Goal: Book appointment/travel/reservation

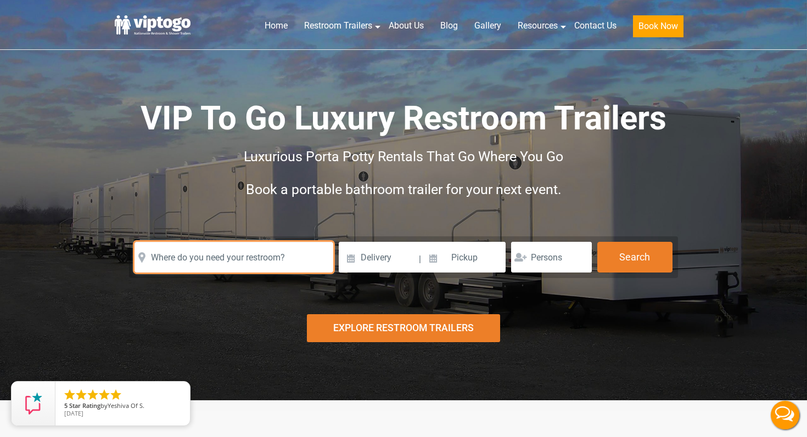
click at [240, 258] on input "text" at bounding box center [233, 257] width 199 height 31
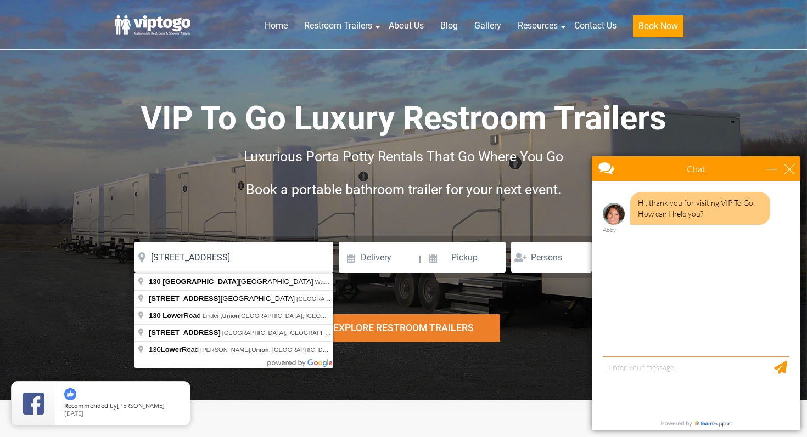
type input "[STREET_ADDRESS]"
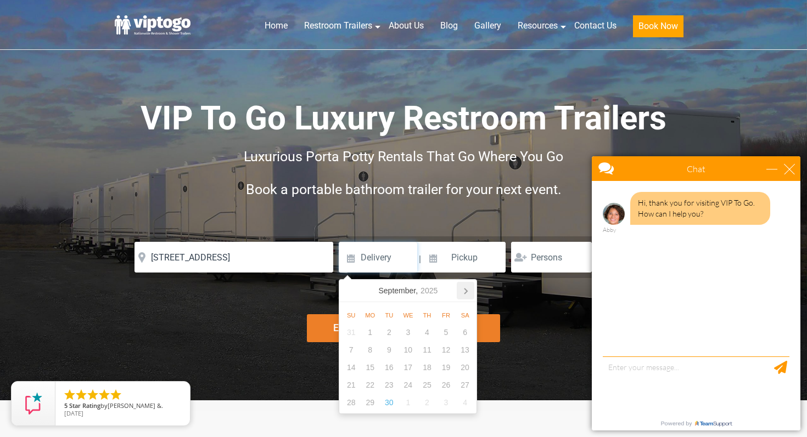
click at [463, 293] on icon at bounding box center [466, 291] width 18 height 18
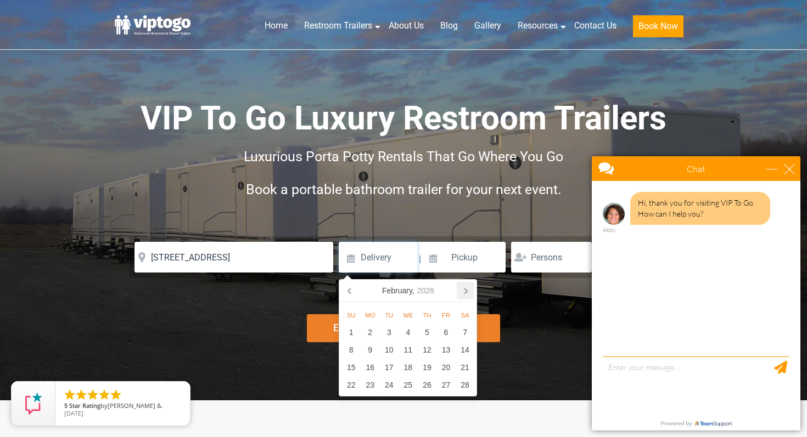
click at [467, 293] on icon at bounding box center [466, 291] width 18 height 18
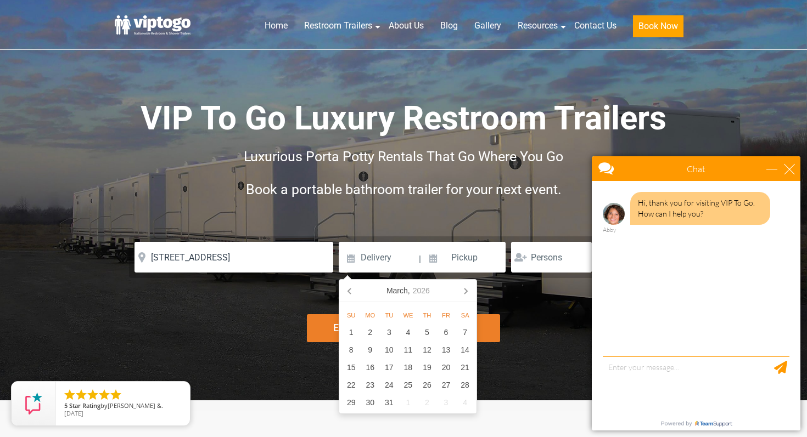
click at [467, 293] on icon at bounding box center [466, 291] width 18 height 18
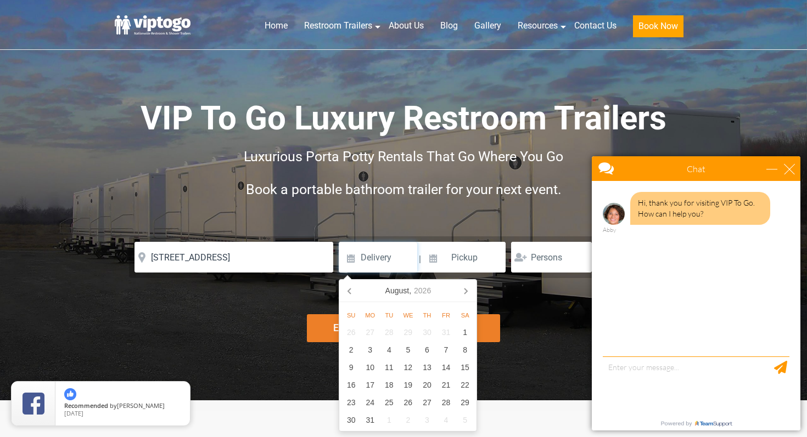
click at [467, 293] on icon at bounding box center [466, 291] width 18 height 18
click at [451, 368] on div "16" at bounding box center [445, 368] width 19 height 18
type input "[DATE]"
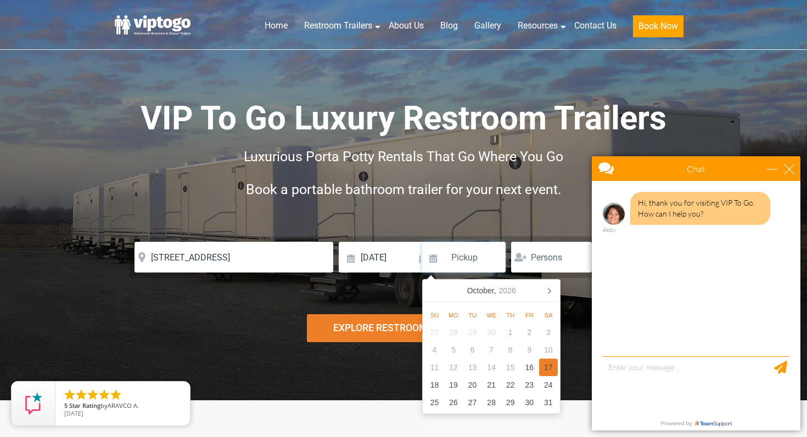
click at [554, 371] on div "17" at bounding box center [548, 368] width 19 height 18
type input "[DATE]"
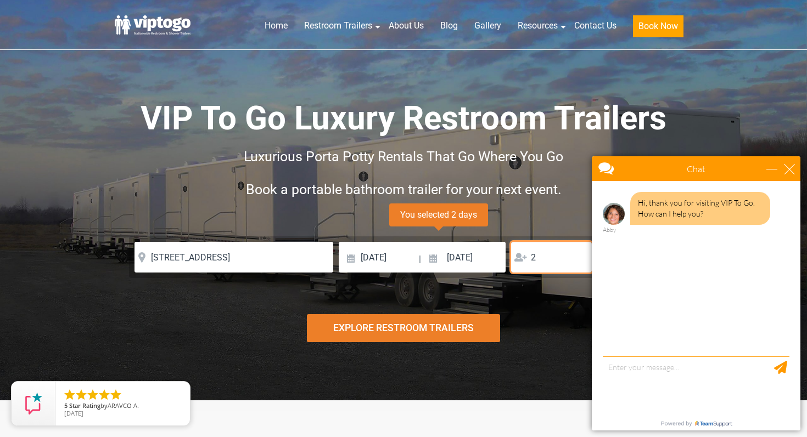
click at [580, 255] on input "2" at bounding box center [551, 257] width 81 height 31
click at [580, 255] on input "3" at bounding box center [551, 257] width 81 height 31
click at [580, 255] on input "4" at bounding box center [551, 257] width 81 height 31
click at [580, 255] on input "5" at bounding box center [551, 257] width 81 height 31
click at [580, 255] on input "6" at bounding box center [551, 257] width 81 height 31
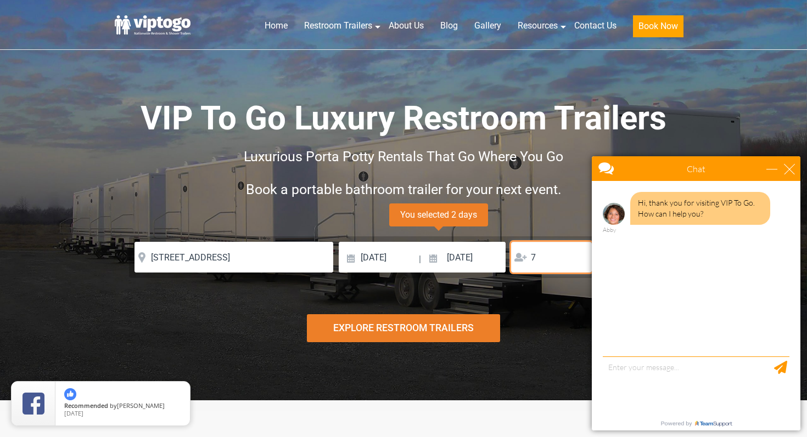
click at [580, 255] on input "7" at bounding box center [551, 257] width 81 height 31
click at [580, 255] on input "8" at bounding box center [551, 257] width 81 height 31
click at [580, 255] on input "9" at bounding box center [551, 257] width 81 height 31
click at [580, 255] on input "10" at bounding box center [551, 257] width 81 height 31
click at [580, 255] on input "11" at bounding box center [551, 257] width 81 height 31
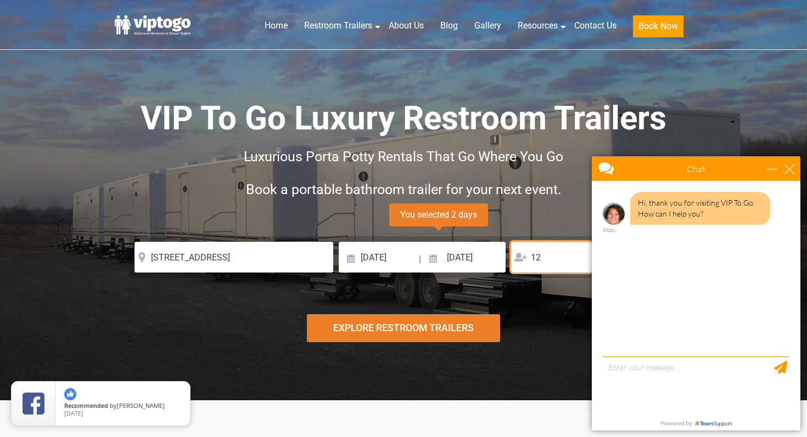
click at [580, 255] on input "12" at bounding box center [551, 257] width 81 height 31
click at [580, 255] on input "13" at bounding box center [551, 257] width 81 height 31
click at [580, 255] on input "14" at bounding box center [551, 257] width 81 height 31
click at [580, 255] on input "15" at bounding box center [551, 257] width 81 height 31
click at [580, 255] on input "16" at bounding box center [551, 257] width 81 height 31
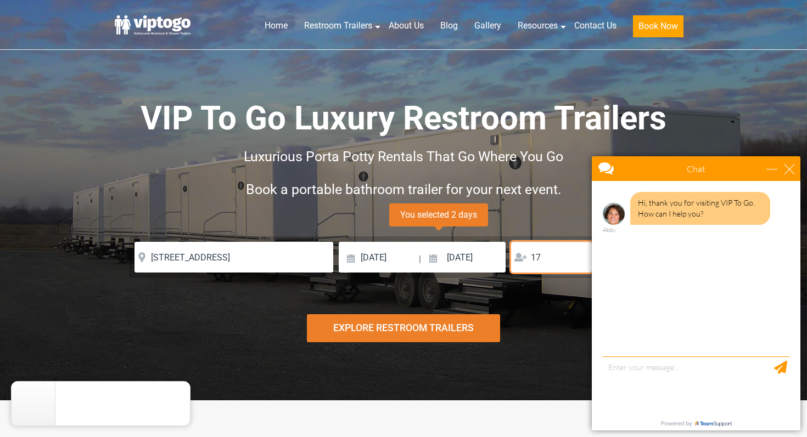
click at [580, 255] on input "17" at bounding box center [551, 257] width 81 height 31
click at [580, 255] on input "18" at bounding box center [551, 257] width 81 height 31
click at [580, 255] on input "19" at bounding box center [551, 257] width 81 height 31
click at [580, 255] on input "20" at bounding box center [551, 257] width 81 height 31
click at [580, 255] on input "21" at bounding box center [551, 257] width 81 height 31
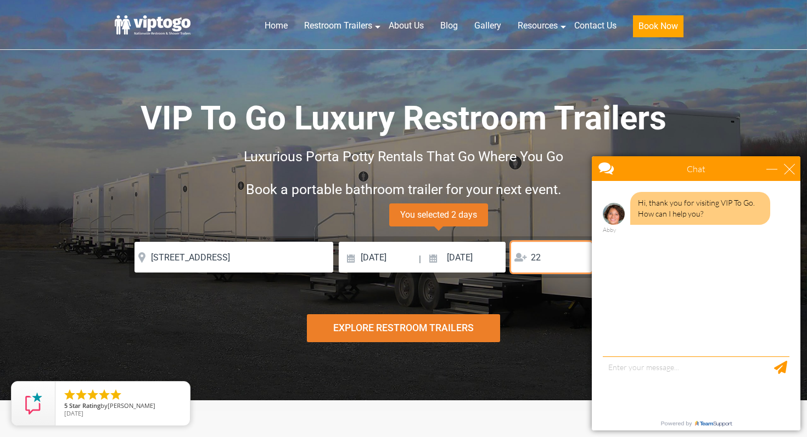
click at [580, 255] on input "22" at bounding box center [551, 257] width 81 height 31
click at [580, 255] on input "23" at bounding box center [551, 257] width 81 height 31
click at [580, 255] on input "24" at bounding box center [551, 257] width 81 height 31
type input "2"
click at [426, 325] on div "Explore Restroom Trailers" at bounding box center [404, 328] width 194 height 28
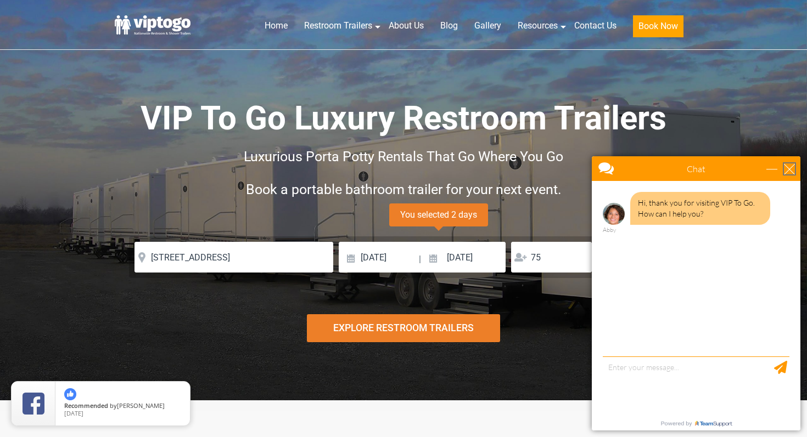
click at [791, 166] on div "close" at bounding box center [789, 169] width 11 height 11
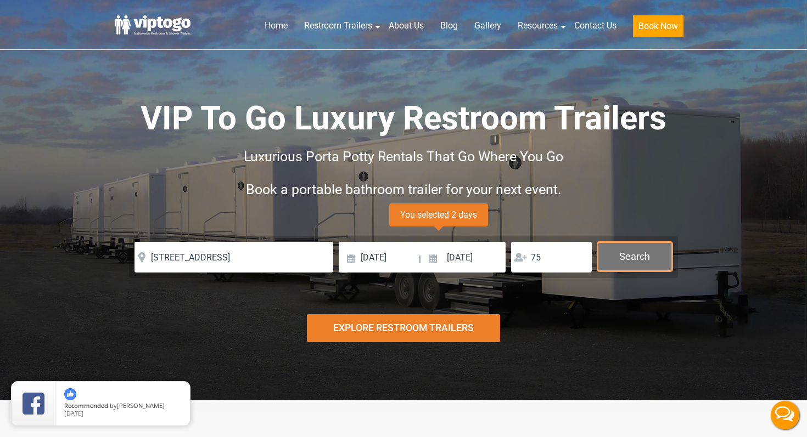
click at [623, 265] on button "Search" at bounding box center [634, 257] width 75 height 30
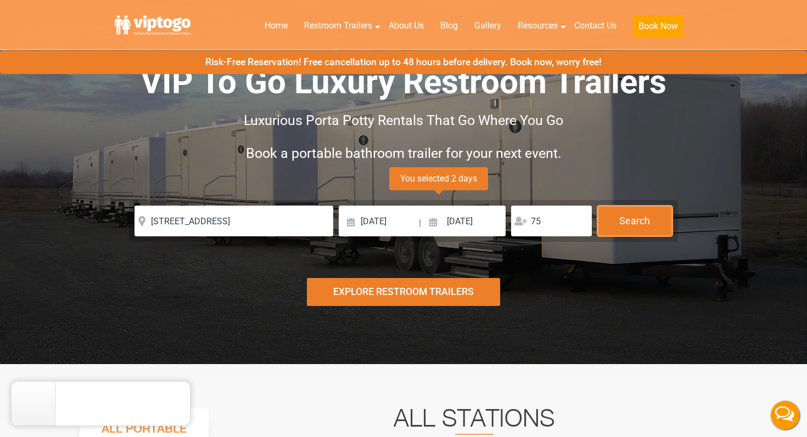
scroll to position [17, 0]
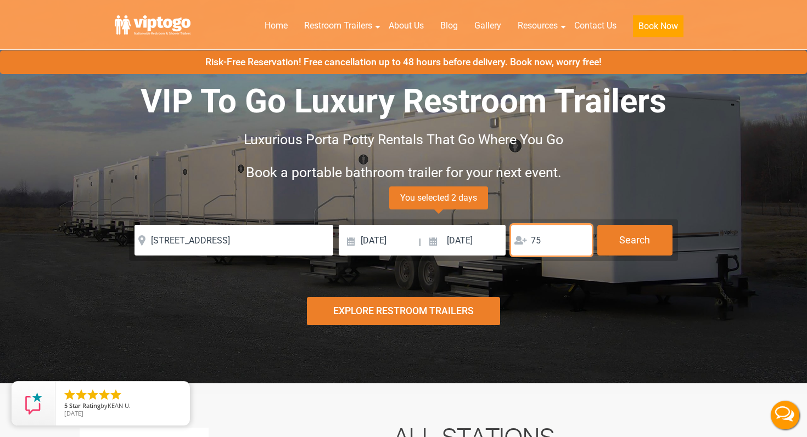
click at [552, 235] on input "75" at bounding box center [551, 240] width 81 height 31
type input "7"
type input "50"
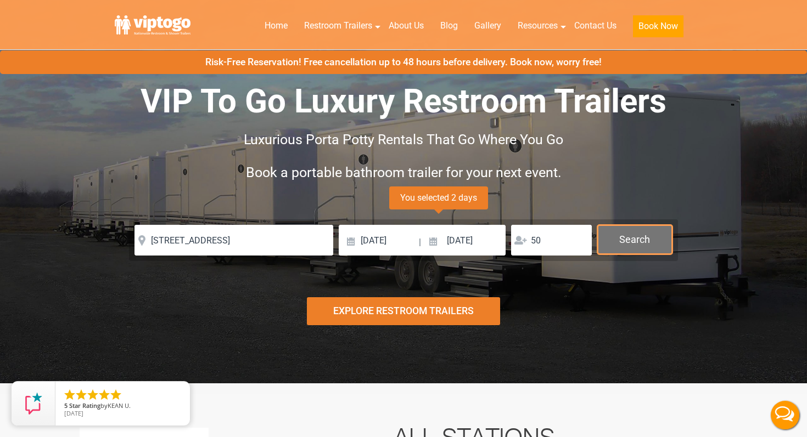
click at [640, 247] on button "Search" at bounding box center [634, 240] width 75 height 30
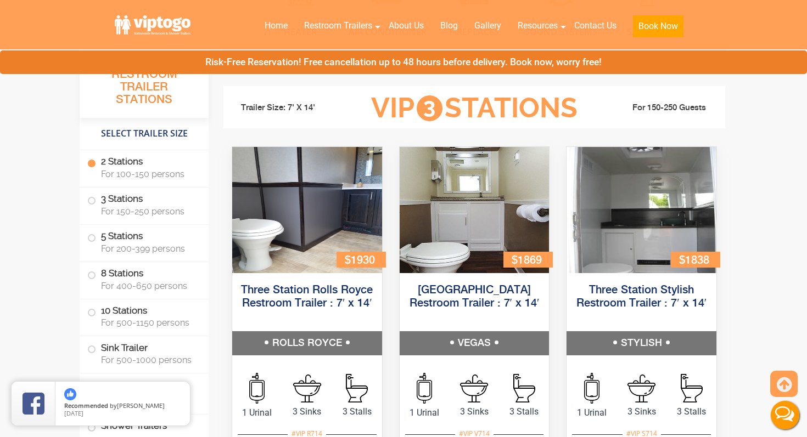
scroll to position [1169, 0]
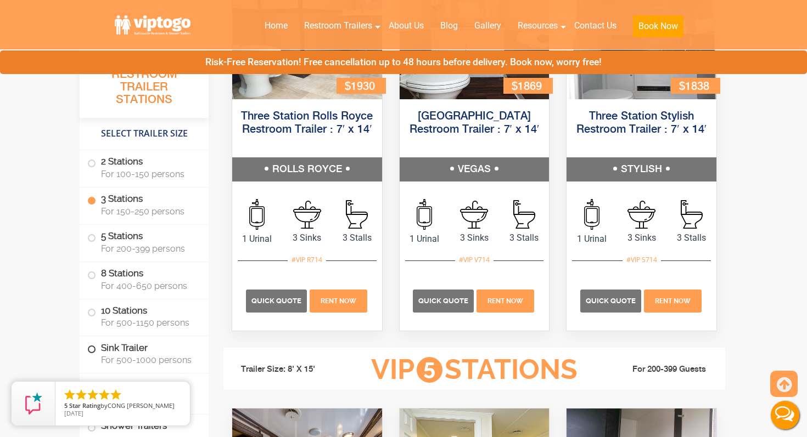
click at [144, 348] on label "Sink Trailer For 500-1000 persons" at bounding box center [144, 353] width 114 height 34
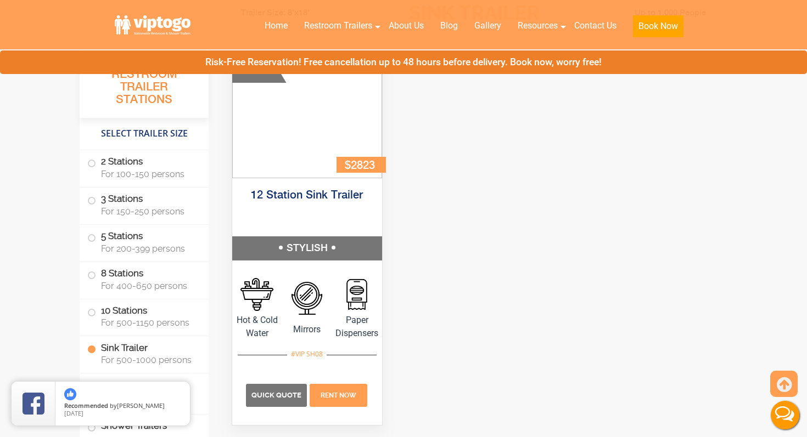
scroll to position [3009, 0]
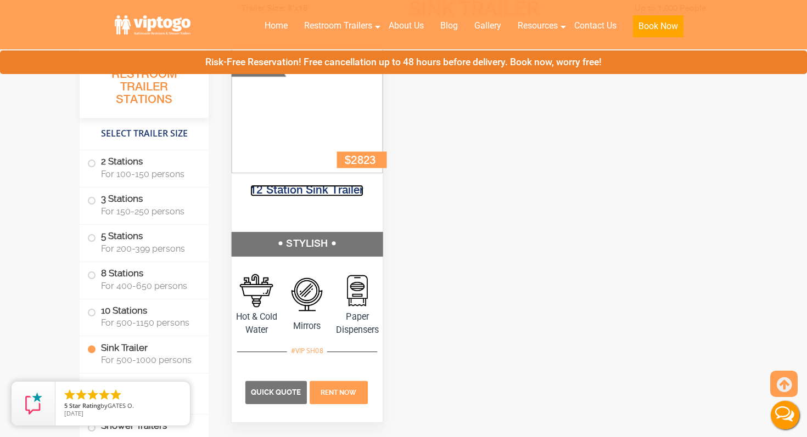
click at [316, 186] on link "12 Station Sink Trailer" at bounding box center [306, 191] width 113 height 12
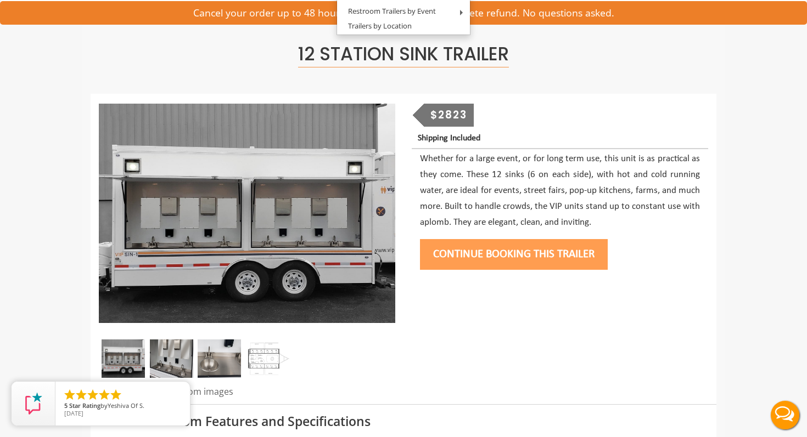
scroll to position [65, 0]
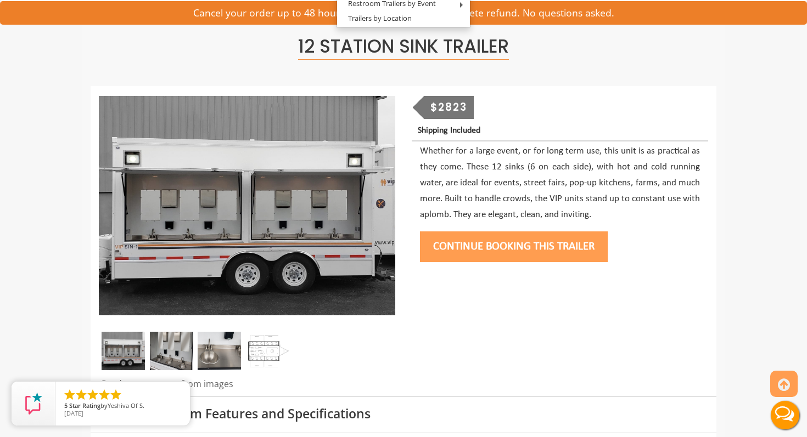
click at [172, 353] on img at bounding box center [171, 351] width 43 height 38
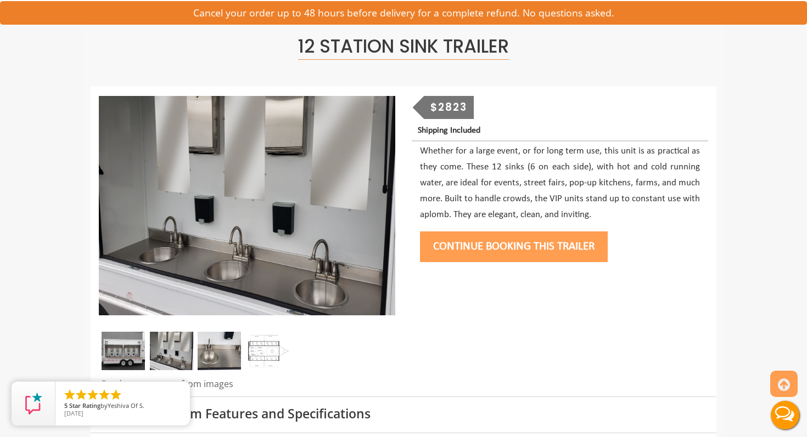
click at [215, 356] on img at bounding box center [219, 351] width 43 height 38
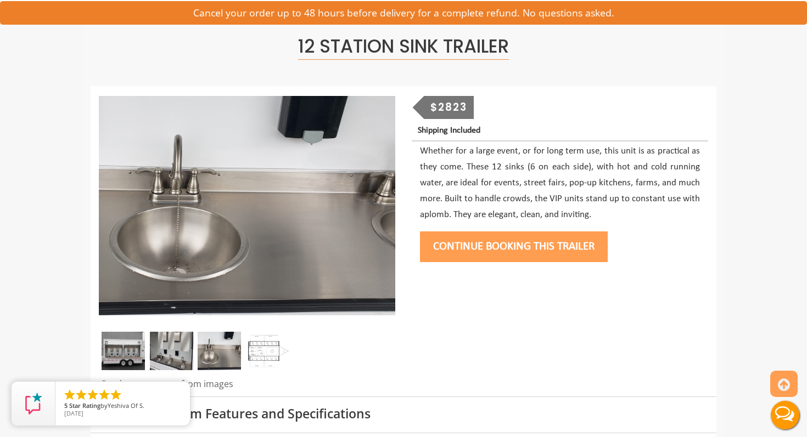
click at [132, 355] on img at bounding box center [123, 351] width 43 height 38
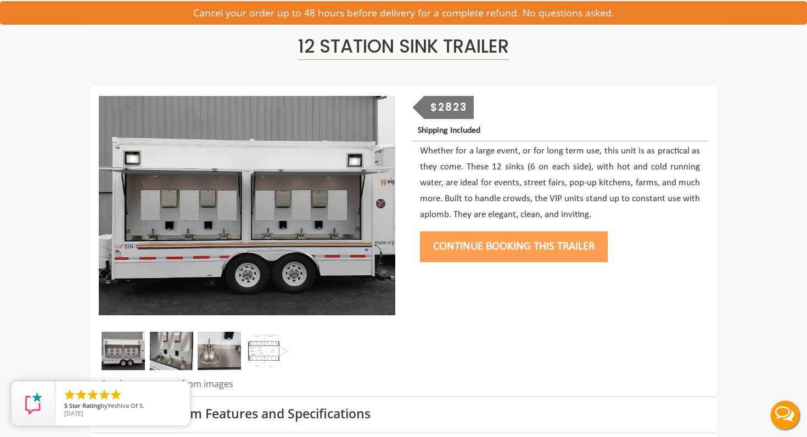
scroll to position [0, 0]
